Goal: Download file/media

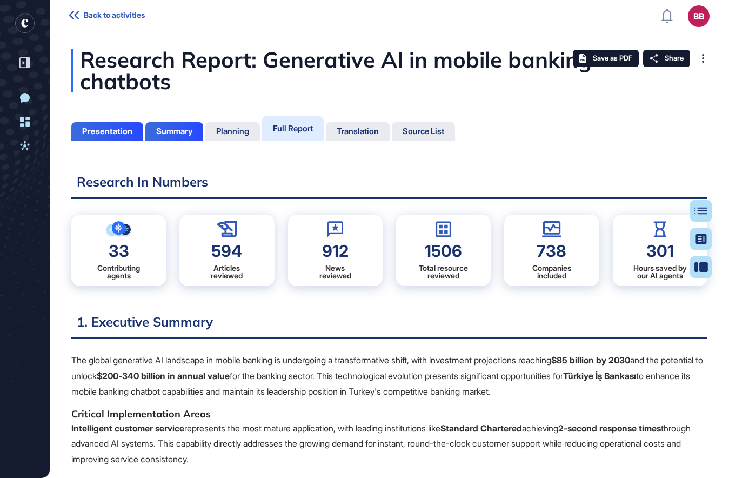
scroll to position [424, 3]
click at [580, 65] on div "Save as PDF" at bounding box center [606, 58] width 66 height 17
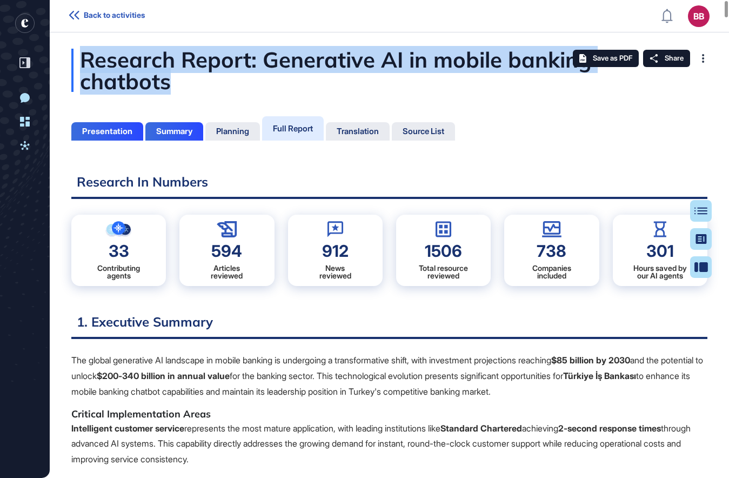
drag, startPoint x: 81, startPoint y: 61, endPoint x: 198, endPoint y: 81, distance: 119.1
click at [198, 81] on div "Research Report: Generative AI in mobile banking chatbots" at bounding box center [389, 70] width 636 height 43
drag, startPoint x: 198, startPoint y: 81, endPoint x: 127, endPoint y: 85, distance: 71.5
copy div "Research Report: Generative AI in mobile banking chatbots"
